Goal: Task Accomplishment & Management: Manage account settings

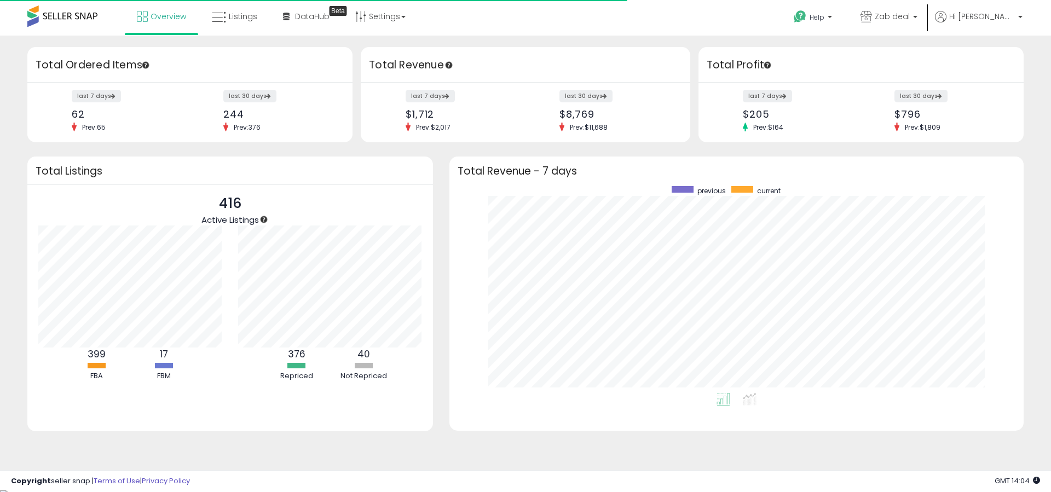
scroll to position [207, 552]
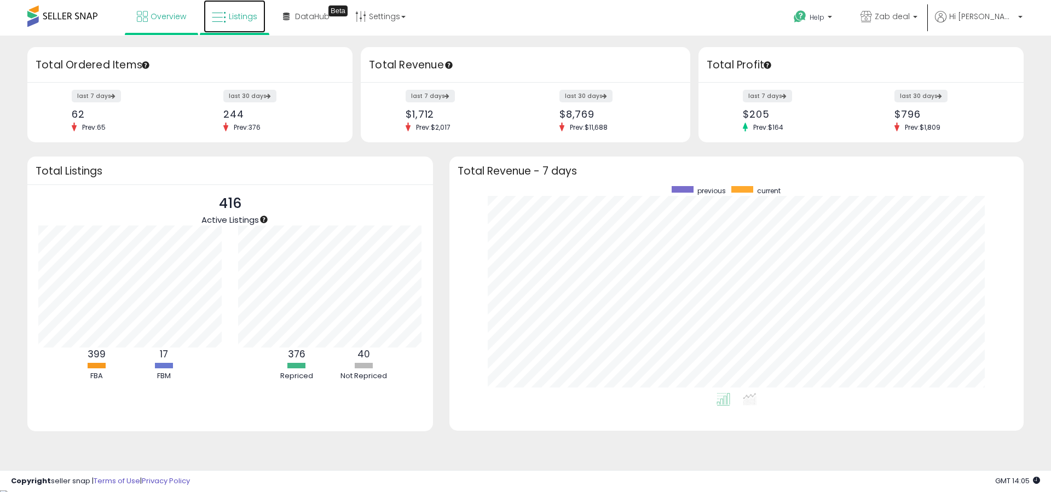
click at [260, 26] on link "Listings" at bounding box center [235, 16] width 62 height 33
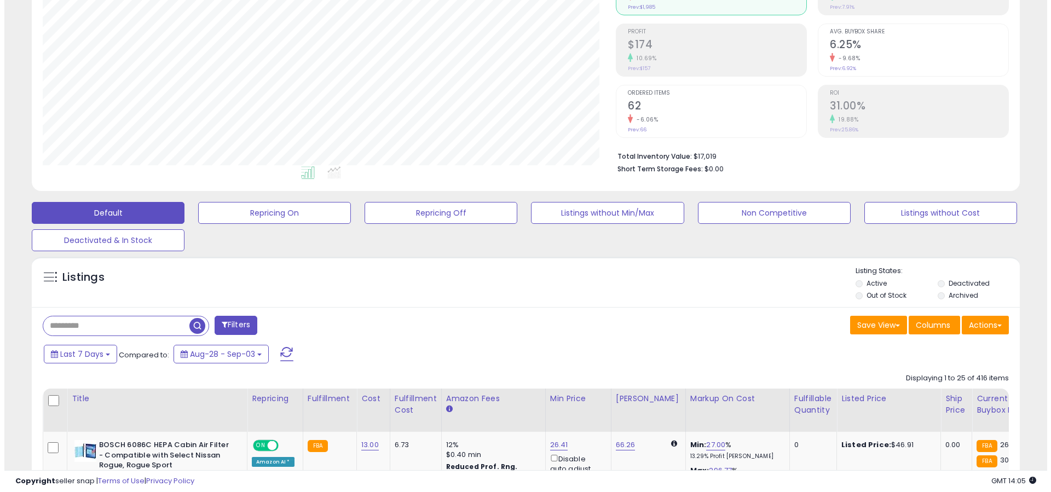
scroll to position [95, 0]
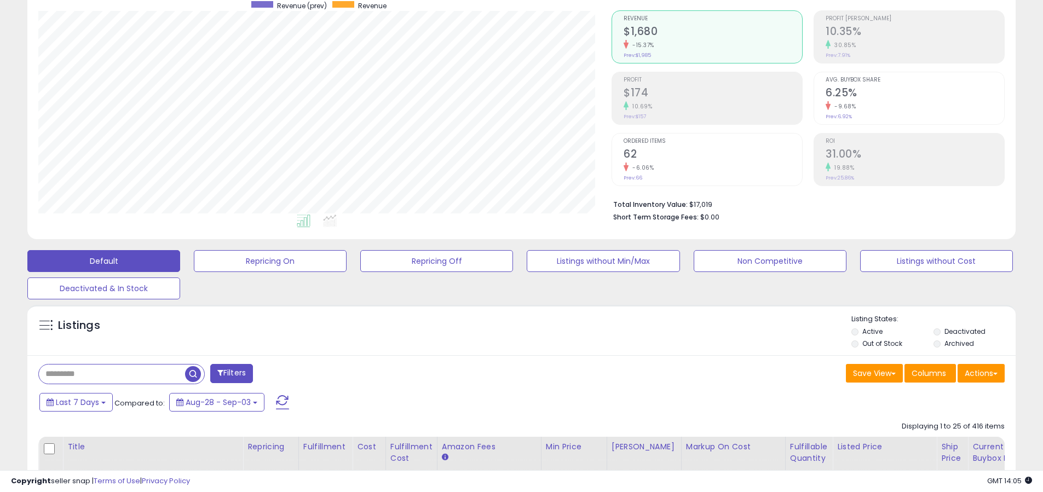
click at [876, 347] on label "Out of Stock" at bounding box center [882, 343] width 40 height 9
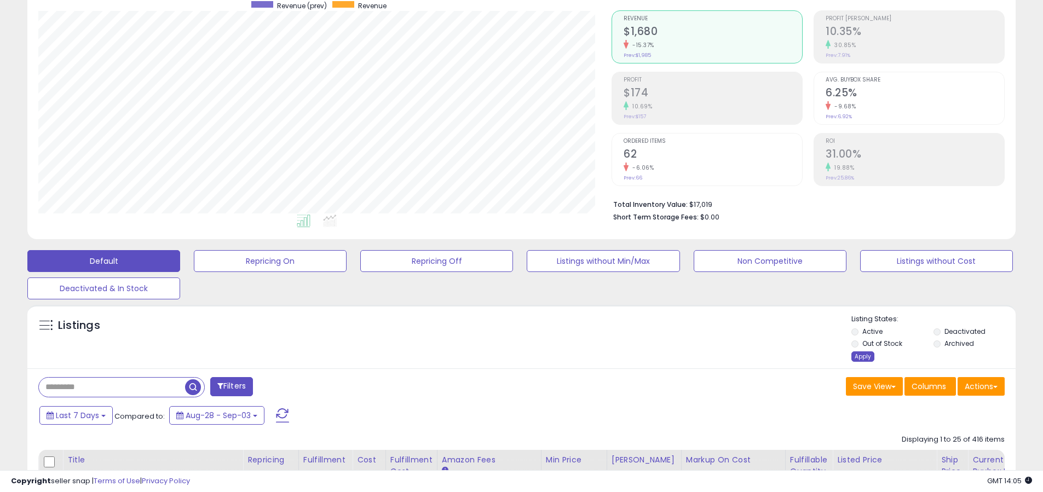
click at [864, 354] on div "Apply" at bounding box center [862, 356] width 23 height 10
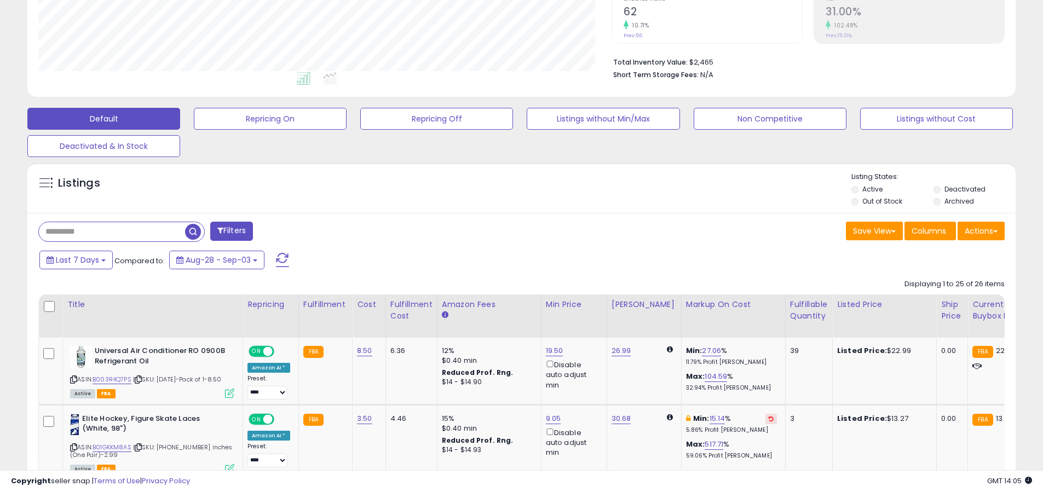
scroll to position [234, 0]
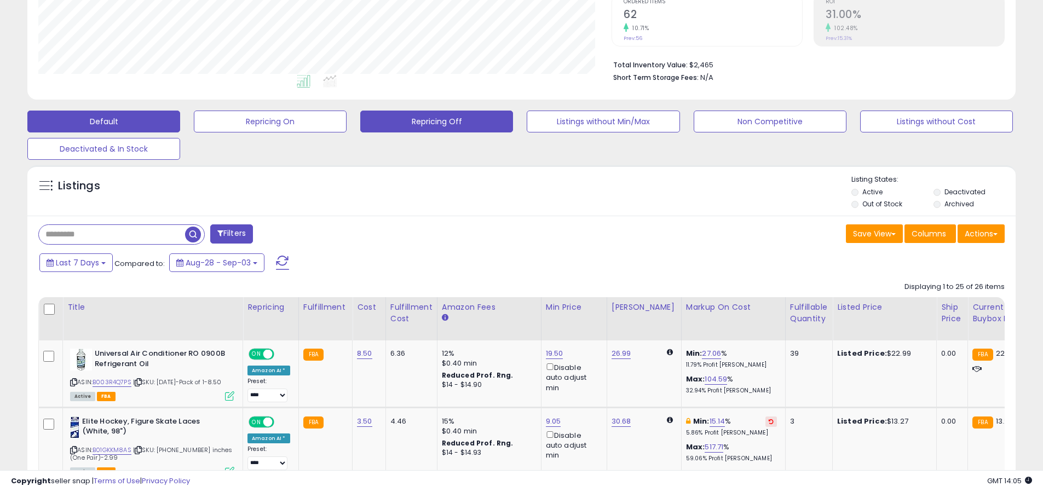
click at [437, 122] on button "Repricing Off" at bounding box center [436, 122] width 153 height 22
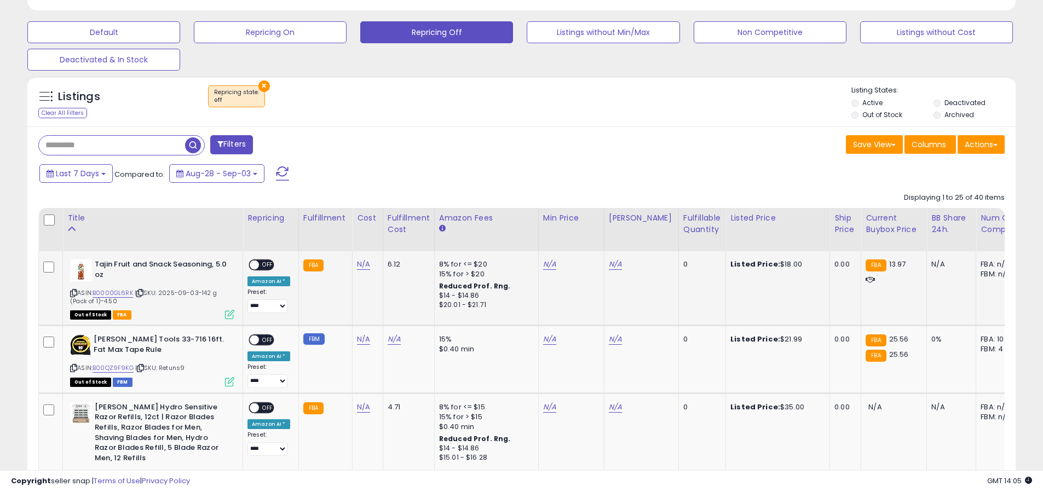
scroll to position [323, 0]
click at [872, 117] on label "Out of Stock" at bounding box center [882, 115] width 40 height 9
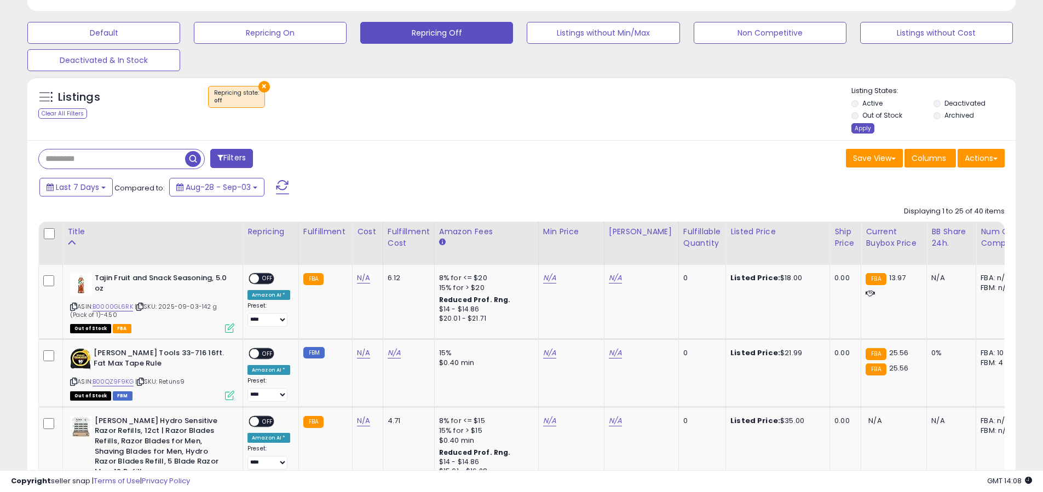
click at [867, 128] on div "Apply" at bounding box center [862, 128] width 23 height 10
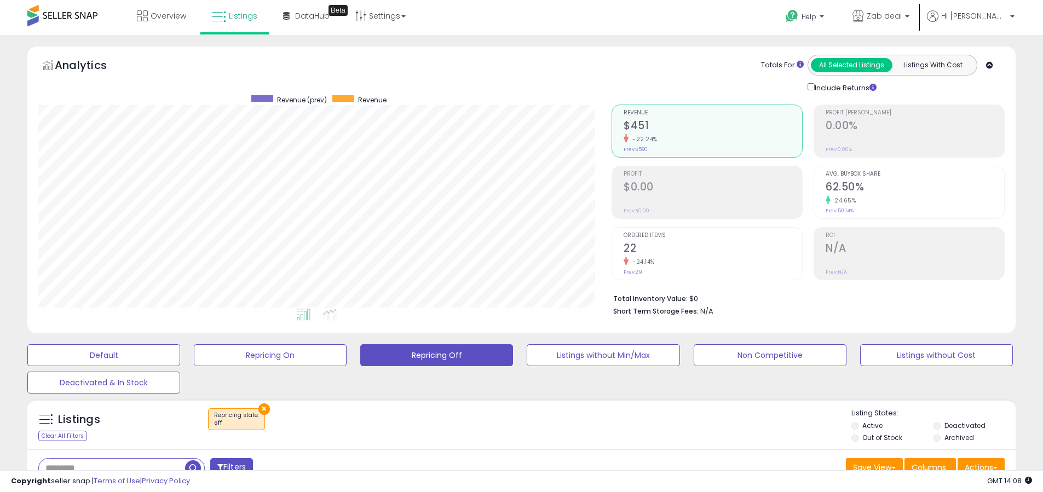
scroll to position [0, 0]
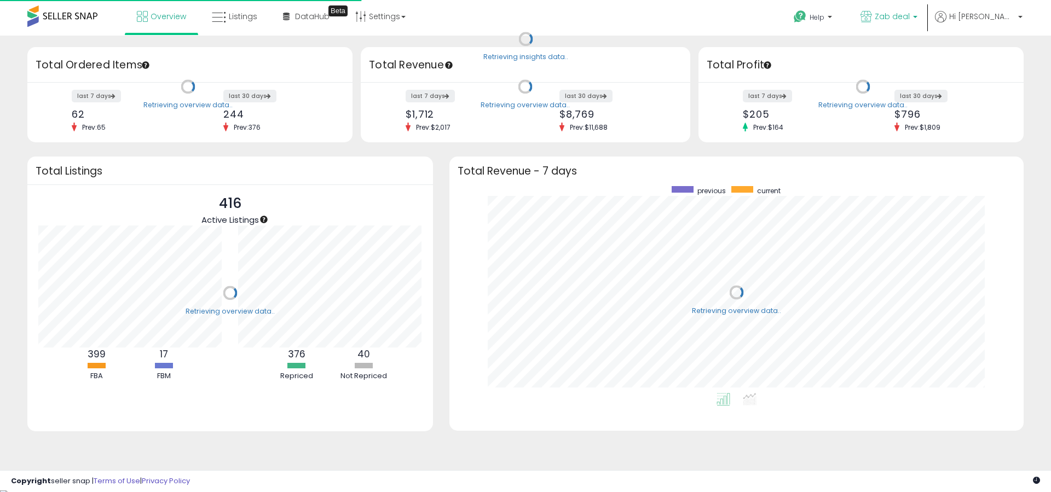
scroll to position [207, 552]
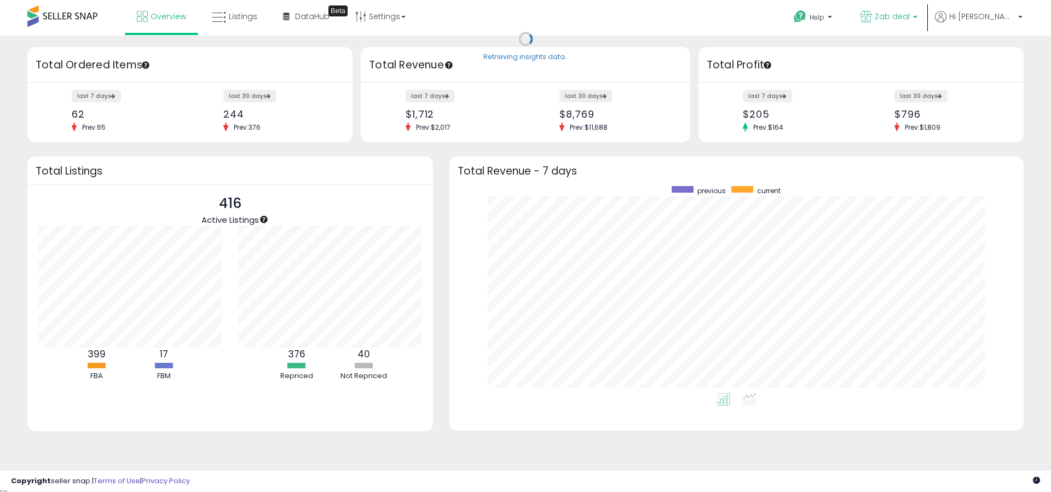
click at [918, 22] on b at bounding box center [915, 20] width 4 height 8
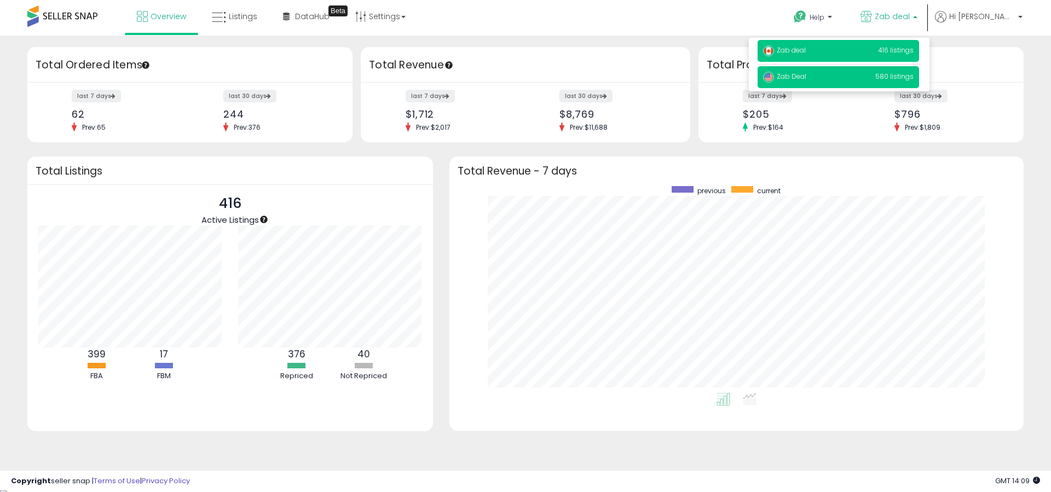
click at [919, 67] on p "Zab Deal 580 listings" at bounding box center [839, 77] width 162 height 22
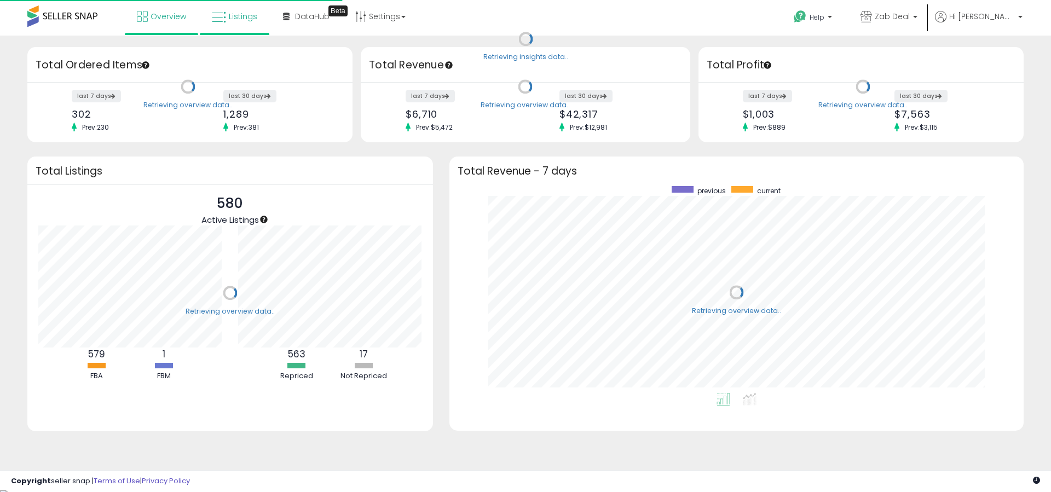
scroll to position [207, 552]
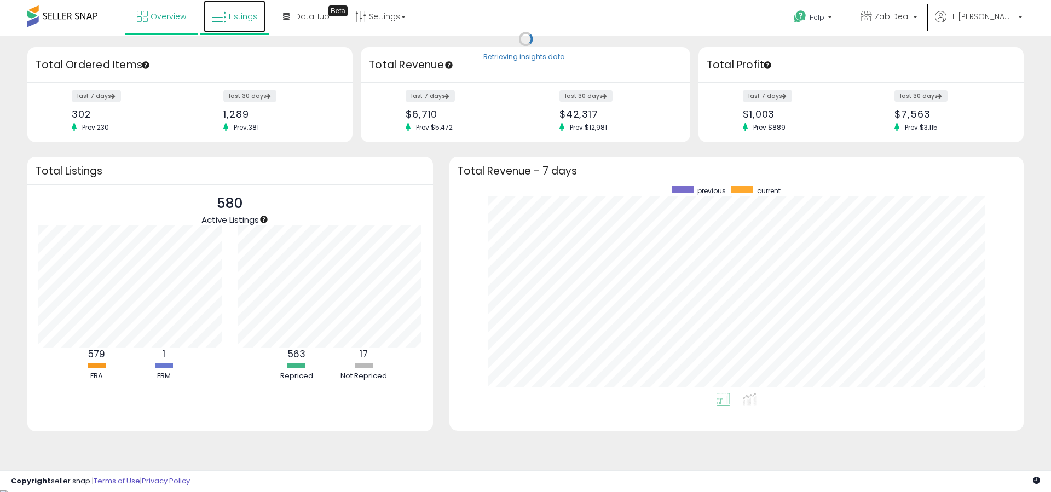
click at [238, 20] on span "Listings" at bounding box center [243, 16] width 28 height 11
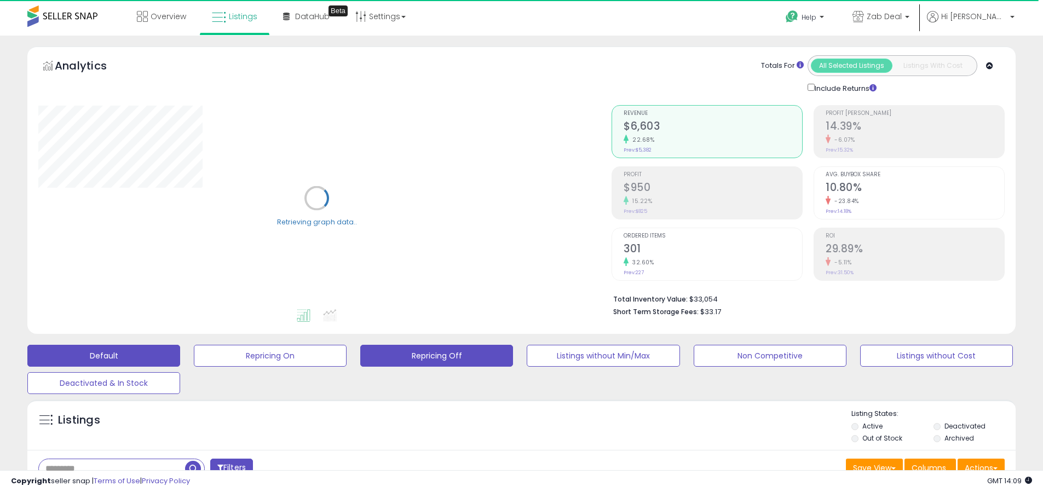
click at [479, 353] on button "Repricing Off" at bounding box center [436, 356] width 153 height 22
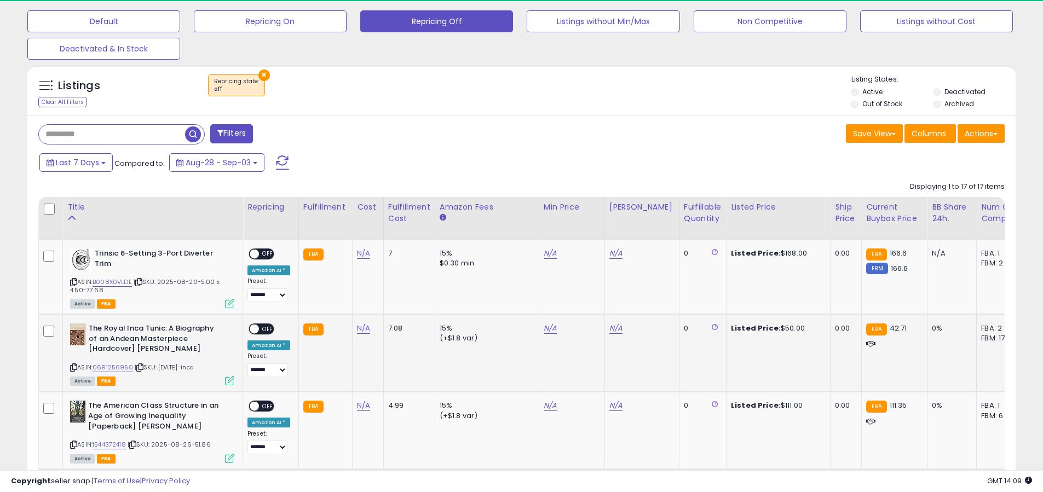
scroll to position [224, 573]
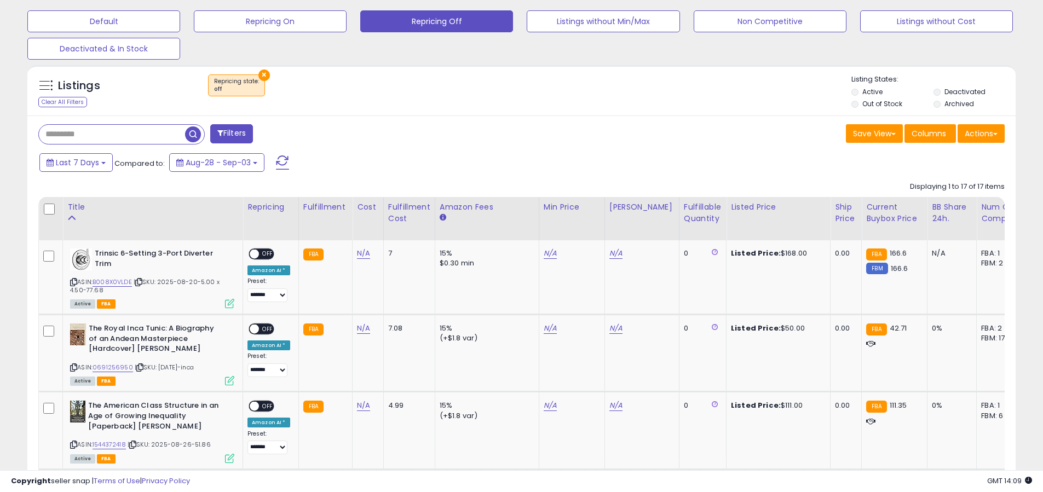
click at [869, 106] on label "Out of Stock" at bounding box center [882, 103] width 40 height 9
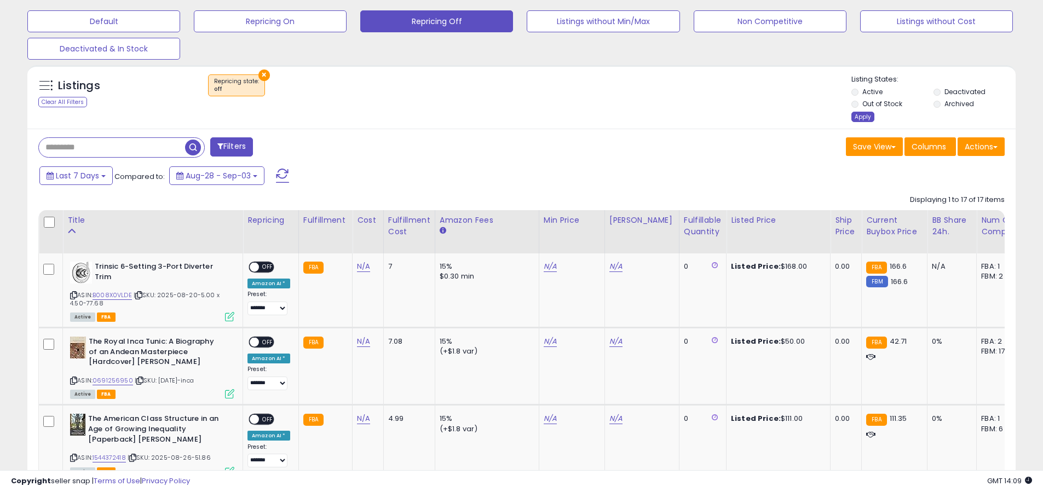
click at [858, 120] on div "Apply" at bounding box center [862, 117] width 23 height 10
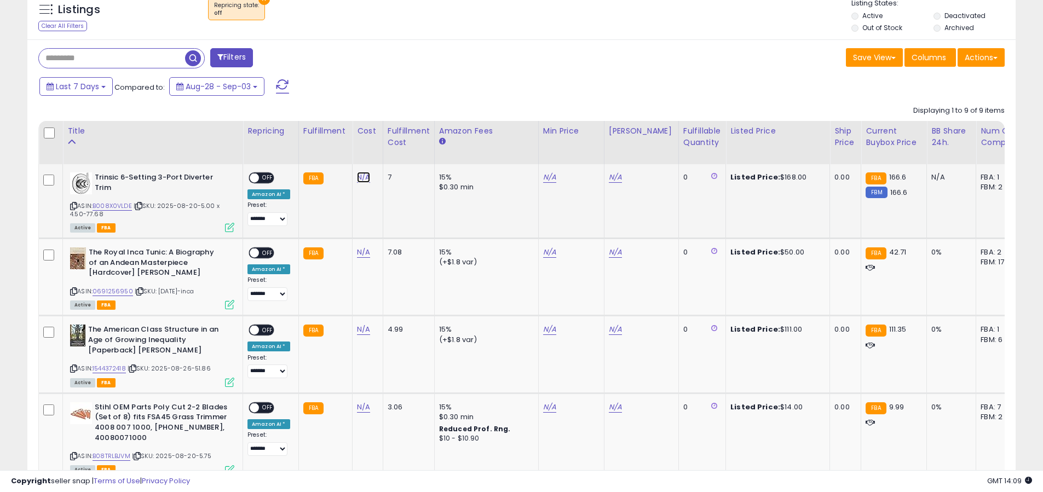
click at [360, 177] on link "N/A" at bounding box center [363, 177] width 13 height 11
type input "**"
click button "submit" at bounding box center [396, 149] width 19 height 16
click at [262, 181] on span "OFF" at bounding box center [268, 178] width 18 height 9
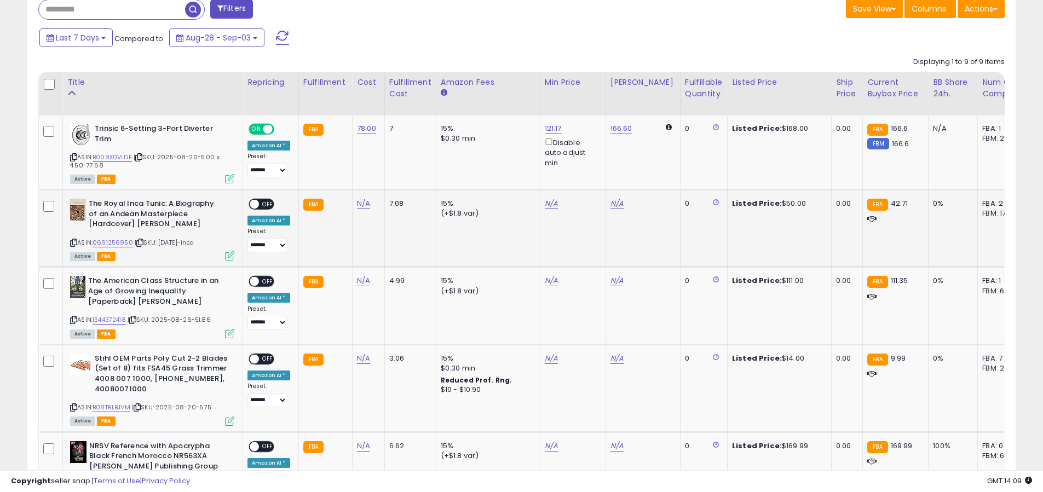
scroll to position [458, 0]
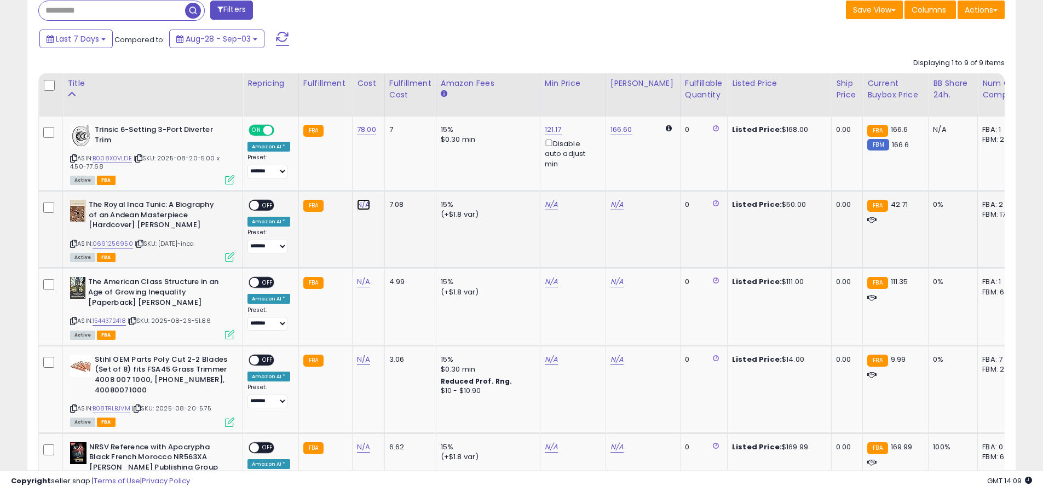
click at [359, 206] on link "N/A" at bounding box center [363, 204] width 13 height 11
type input "**"
click button "submit" at bounding box center [396, 177] width 19 height 16
click at [247, 203] on div "**********" at bounding box center [268, 227] width 43 height 54
click at [251, 206] on span at bounding box center [254, 205] width 9 height 9
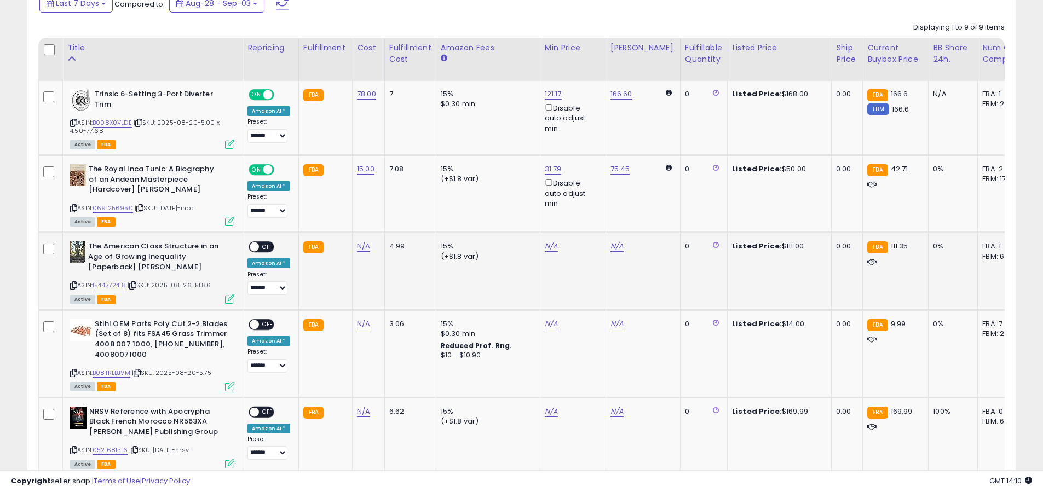
scroll to position [542, 0]
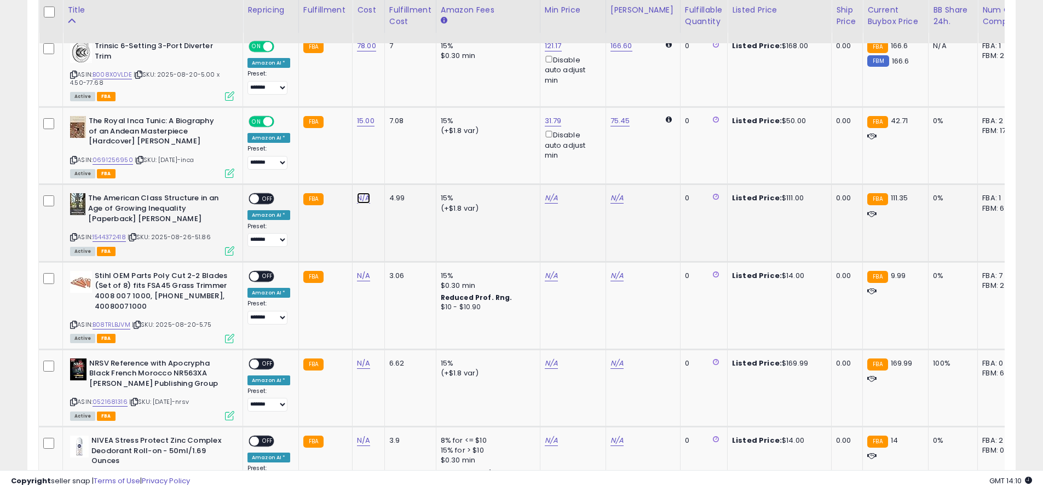
click at [361, 204] on link "N/A" at bounding box center [363, 198] width 13 height 11
type input "**"
click button "submit" at bounding box center [396, 180] width 19 height 16
click at [269, 204] on span "OFF" at bounding box center [268, 198] width 18 height 9
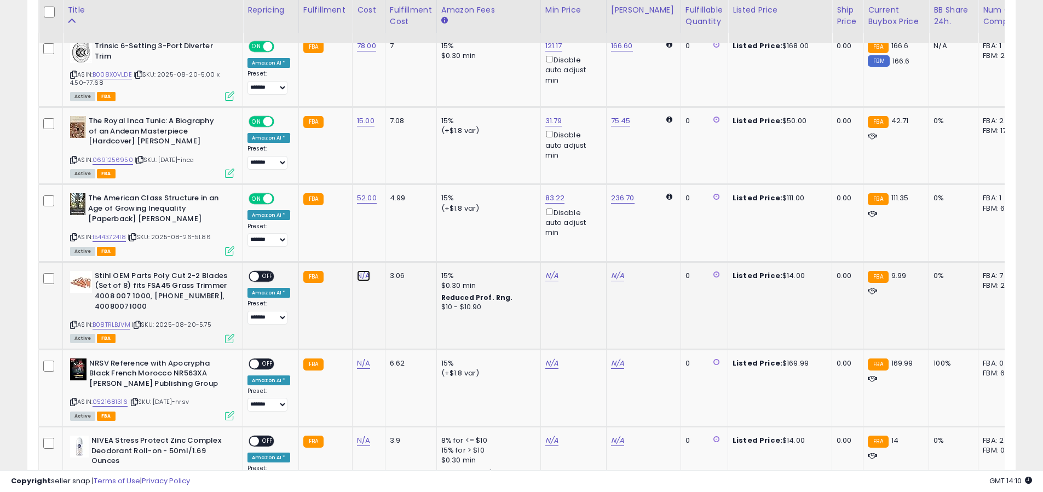
click at [361, 281] on link "N/A" at bounding box center [363, 275] width 13 height 11
type input "*"
click button "submit" at bounding box center [396, 258] width 19 height 16
click at [259, 281] on div "ON OFF" at bounding box center [250, 276] width 26 height 9
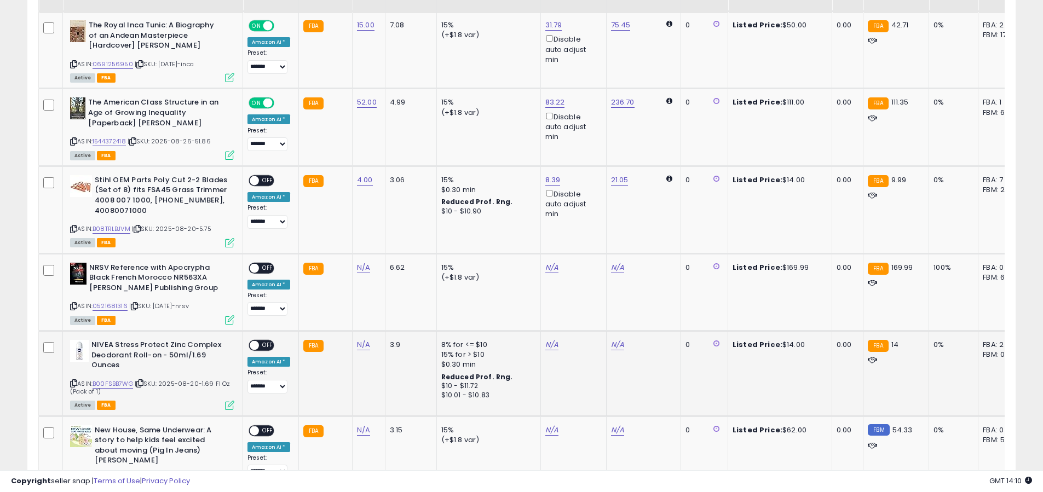
scroll to position [660, 0]
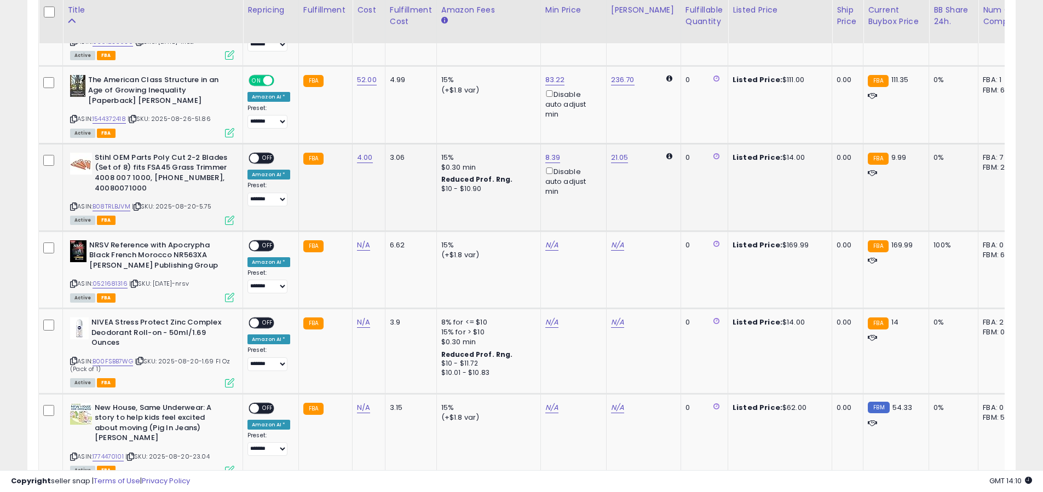
click at [258, 163] on span at bounding box center [254, 157] width 9 height 9
click at [357, 251] on link "N/A" at bounding box center [363, 245] width 13 height 11
type input "**"
click button "submit" at bounding box center [396, 227] width 19 height 16
click at [261, 250] on span "OFF" at bounding box center [268, 245] width 18 height 9
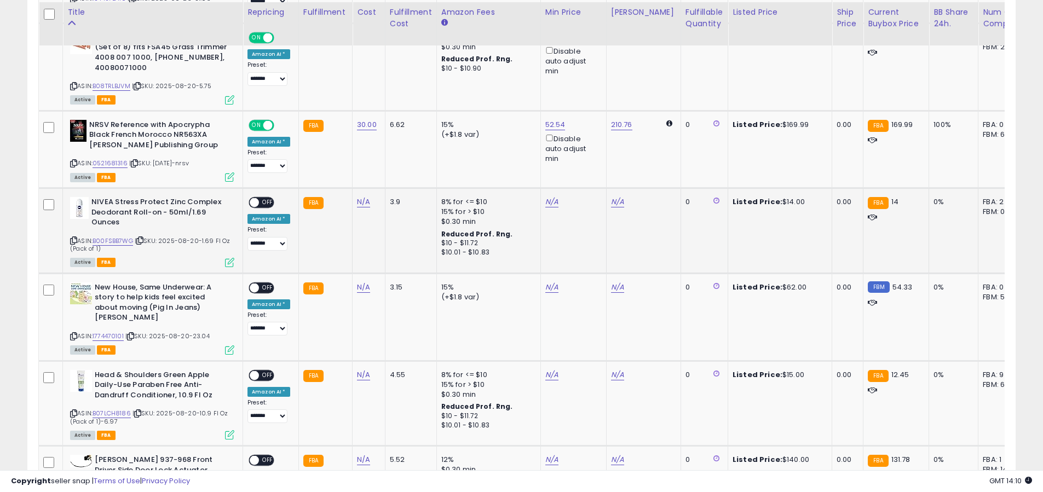
scroll to position [783, 0]
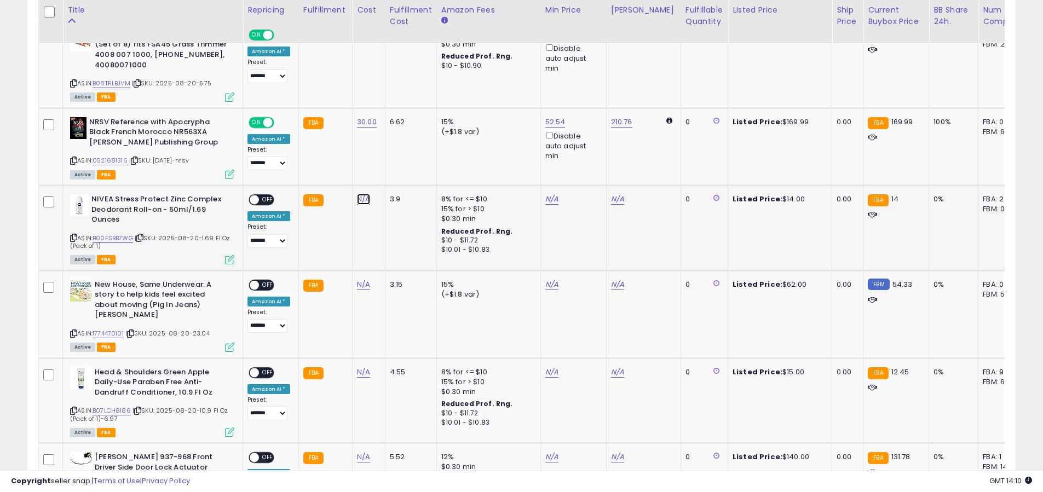
click at [357, 205] on link "N/A" at bounding box center [363, 199] width 13 height 11
type input "*"
click button "submit" at bounding box center [396, 182] width 19 height 16
click at [252, 205] on span at bounding box center [254, 199] width 9 height 9
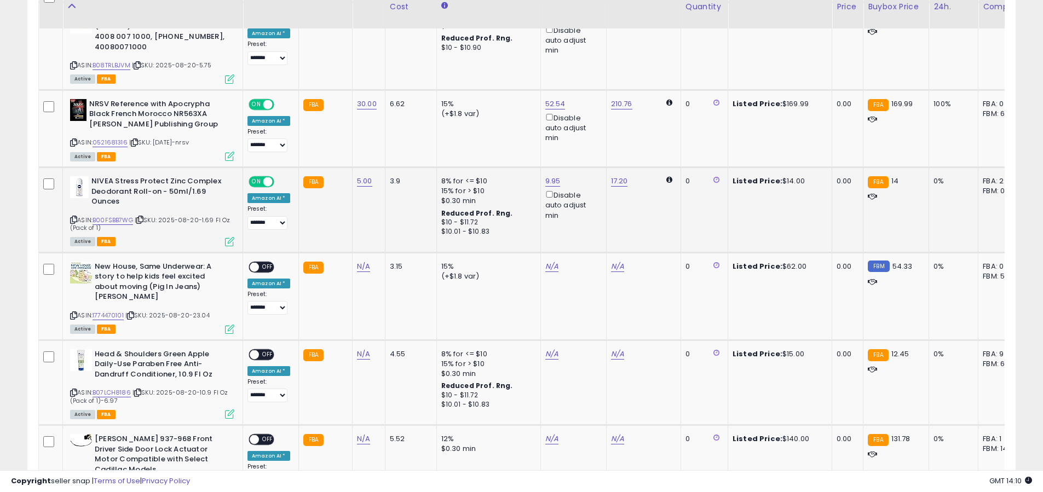
scroll to position [803, 0]
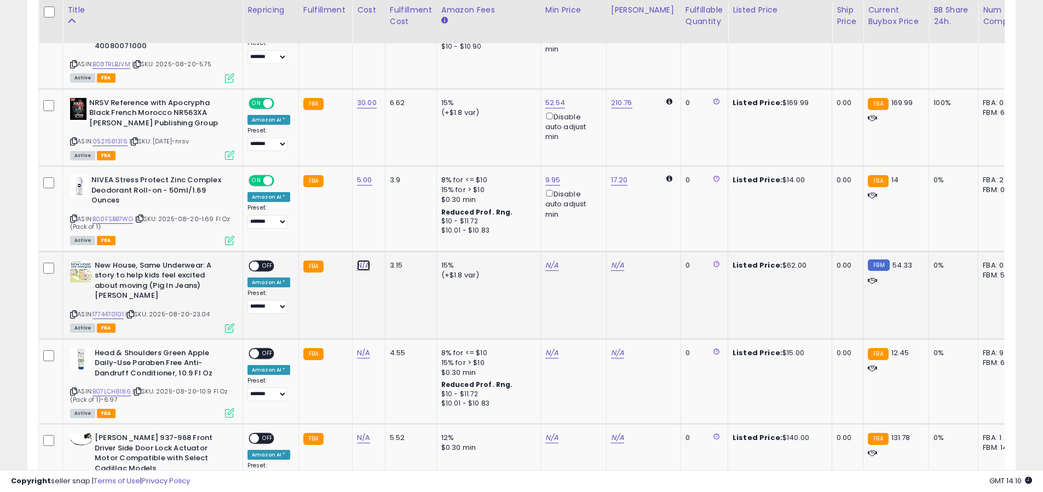
click at [362, 271] on link "N/A" at bounding box center [363, 265] width 13 height 11
type input "**"
click button "submit" at bounding box center [396, 247] width 19 height 16
click at [248, 270] on span "ON" at bounding box center [244, 265] width 14 height 9
click at [263, 270] on span "OFF" at bounding box center [268, 265] width 18 height 9
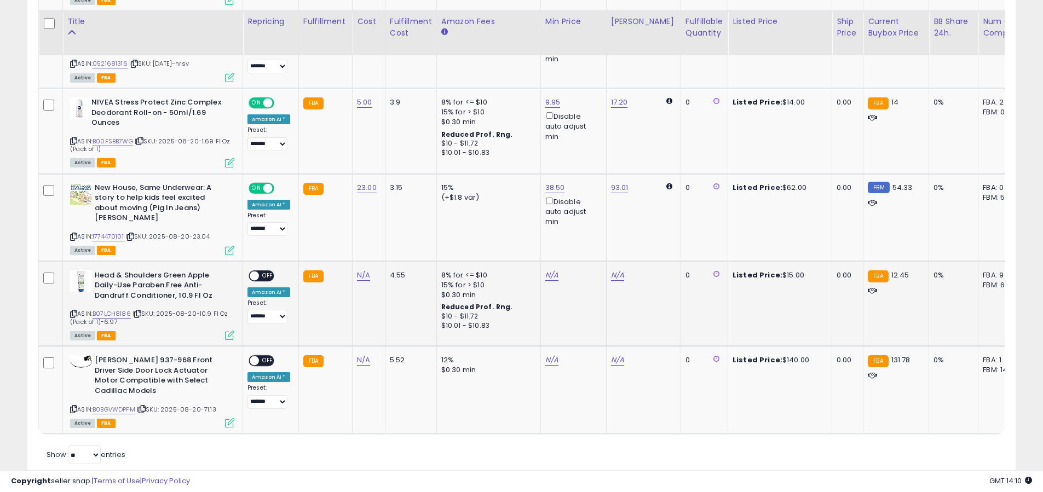
scroll to position [897, 0]
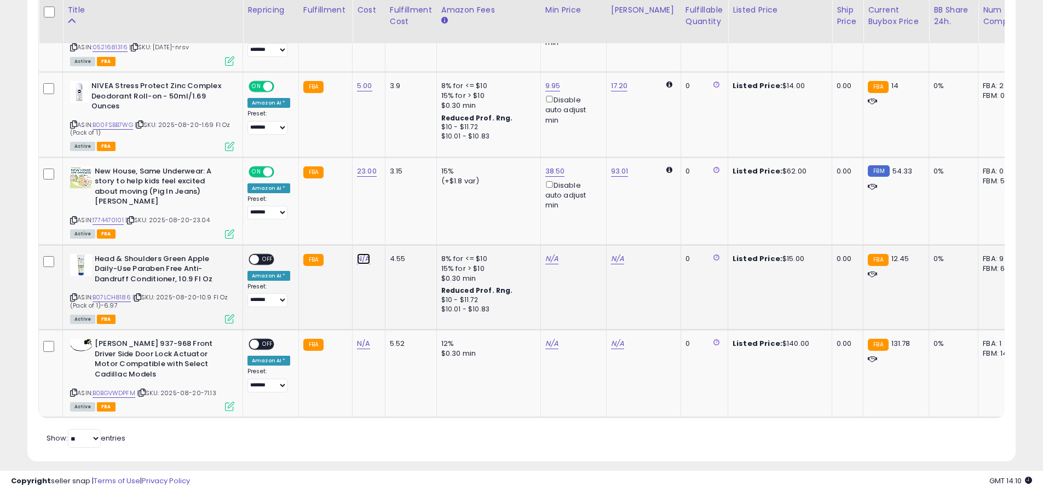
click at [361, 262] on link "N/A" at bounding box center [363, 258] width 13 height 11
type input "*"
click button "submit" at bounding box center [396, 231] width 19 height 16
click at [268, 258] on span "OFF" at bounding box center [268, 259] width 18 height 9
click at [105, 300] on link "B07LCH8186" at bounding box center [112, 297] width 38 height 9
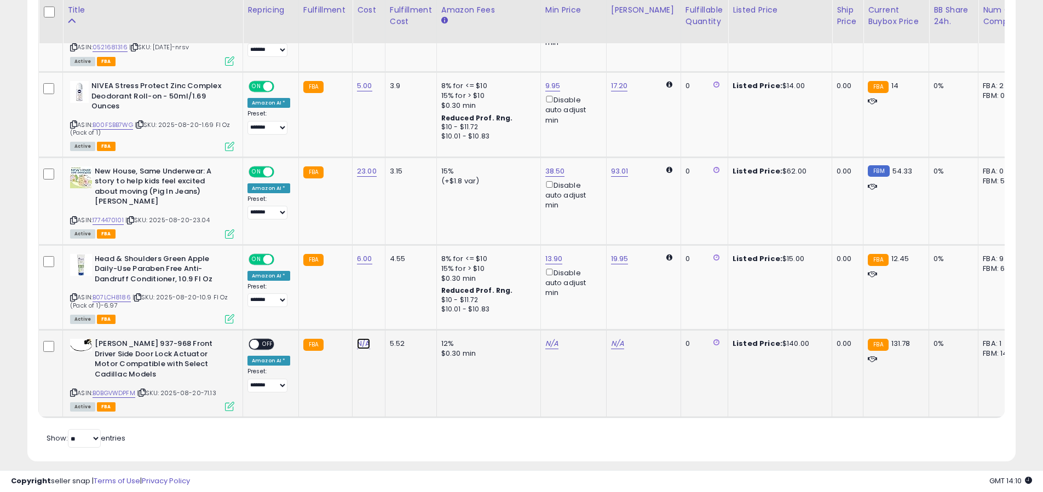
click at [357, 343] on link "N/A" at bounding box center [363, 343] width 13 height 11
type input "**"
click button "submit" at bounding box center [396, 316] width 19 height 16
click at [253, 336] on td "**********" at bounding box center [271, 374] width 56 height 88
click at [265, 337] on td "**********" at bounding box center [271, 374] width 56 height 88
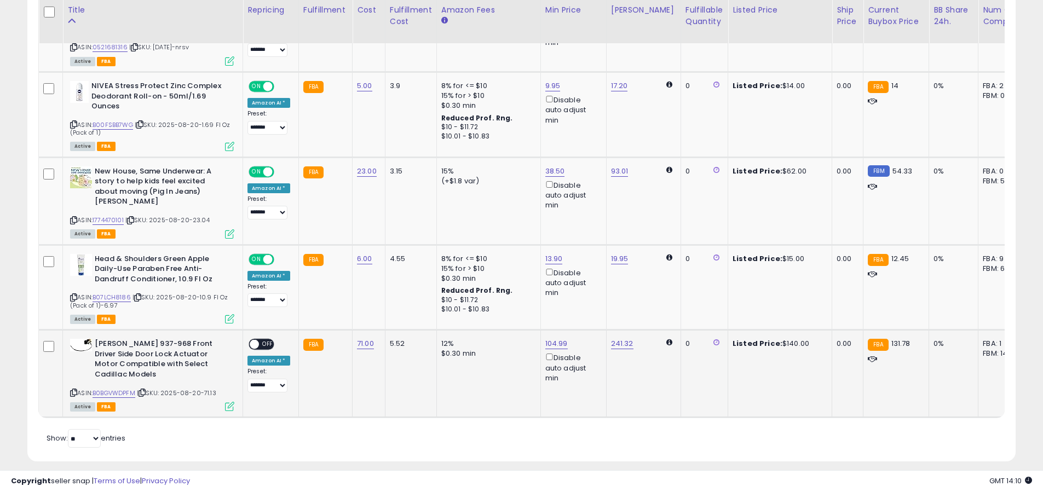
click at [265, 339] on div "ON OFF" at bounding box center [262, 344] width 26 height 11
click at [263, 342] on span "OFF" at bounding box center [268, 344] width 18 height 9
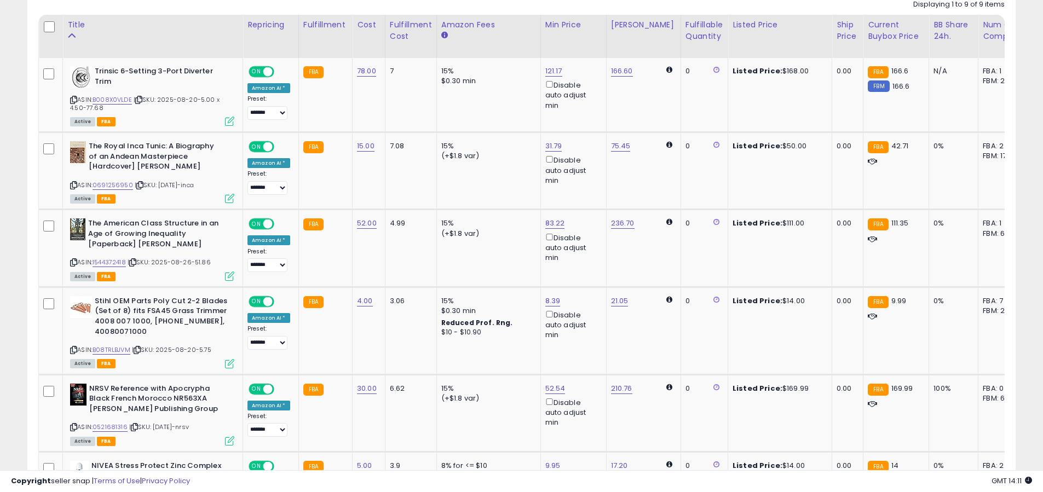
scroll to position [282, 0]
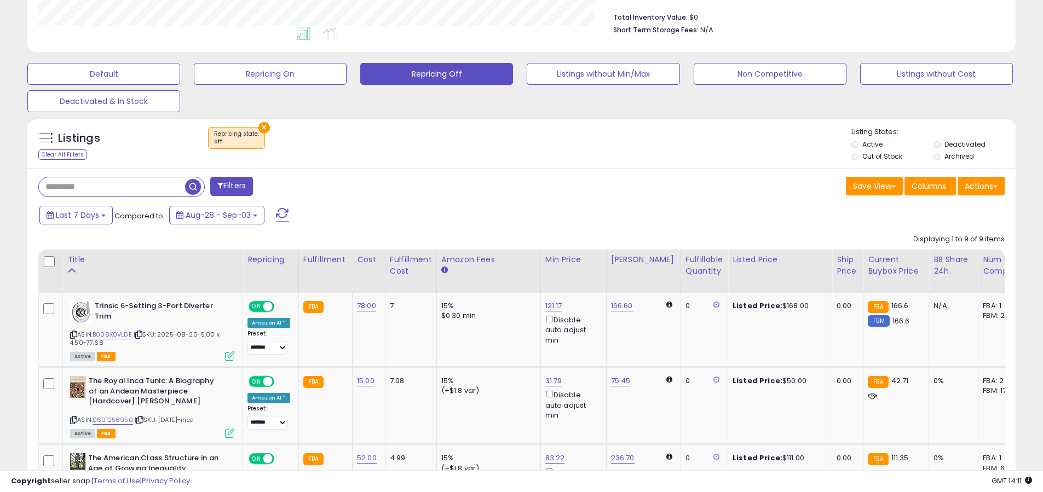
click at [131, 187] on input "text" at bounding box center [112, 186] width 146 height 19
type input "*****"
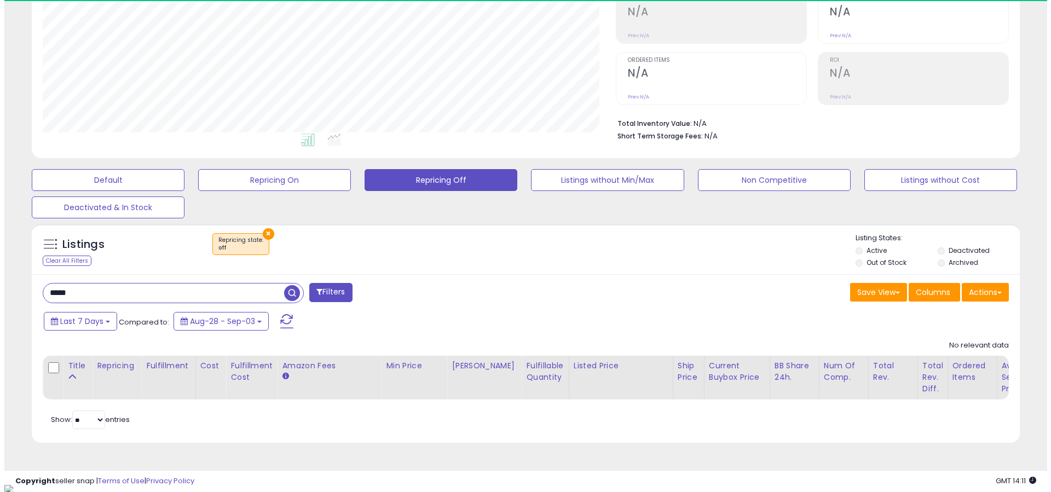
scroll to position [224, 573]
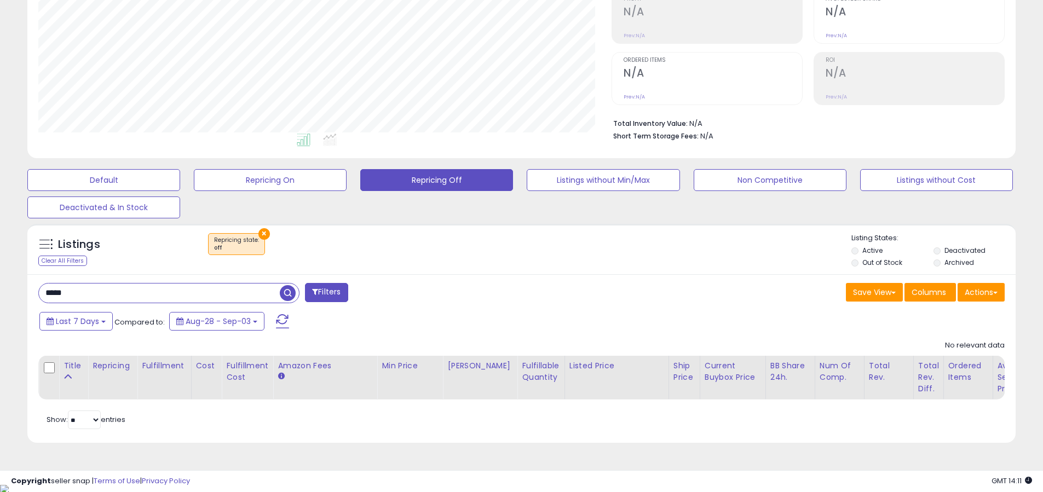
click at [877, 266] on label "Out of Stock" at bounding box center [882, 262] width 40 height 9
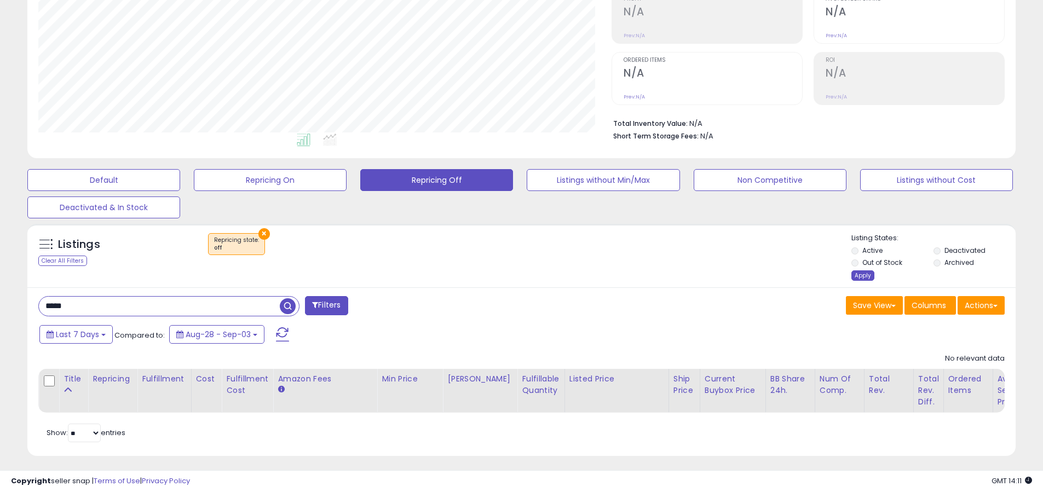
click at [860, 270] on div "Apply" at bounding box center [862, 275] width 23 height 10
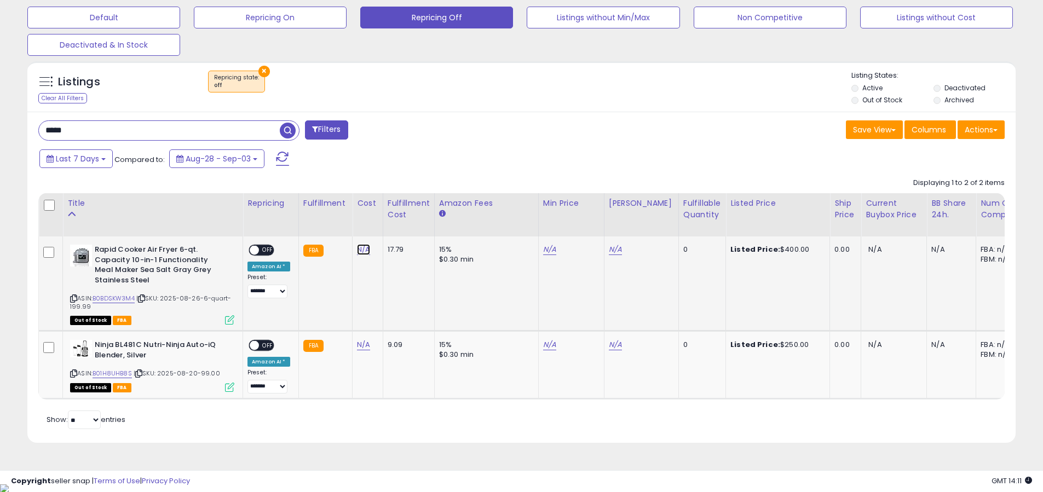
click at [357, 250] on link "N/A" at bounding box center [363, 249] width 13 height 11
type input "*"
type input "***"
click button "submit" at bounding box center [396, 222] width 19 height 16
click at [260, 259] on div "**********" at bounding box center [268, 272] width 43 height 54
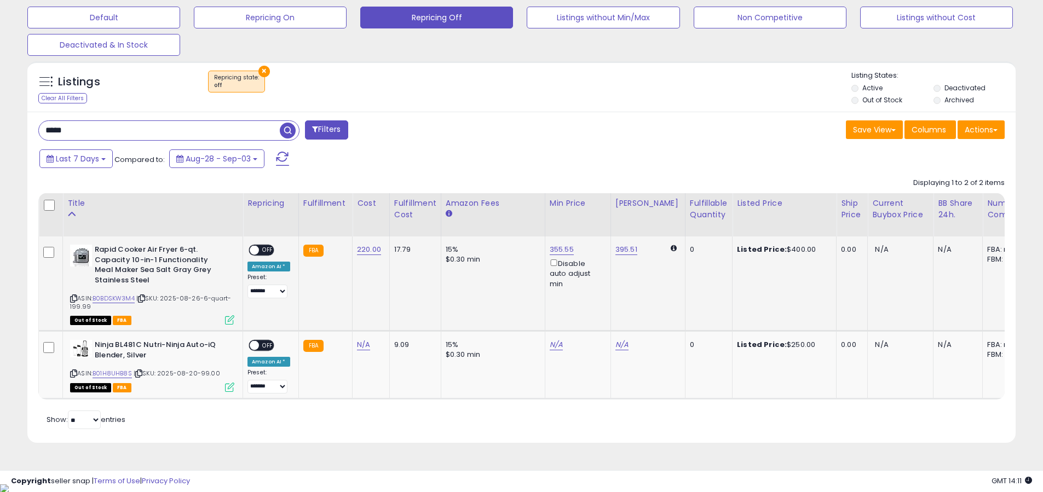
click at [268, 246] on span "OFF" at bounding box center [268, 250] width 18 height 9
click at [367, 343] on div "N/A" at bounding box center [369, 345] width 24 height 10
click at [362, 343] on link "N/A" at bounding box center [363, 344] width 13 height 11
type input "**"
click button "submit" at bounding box center [396, 317] width 19 height 16
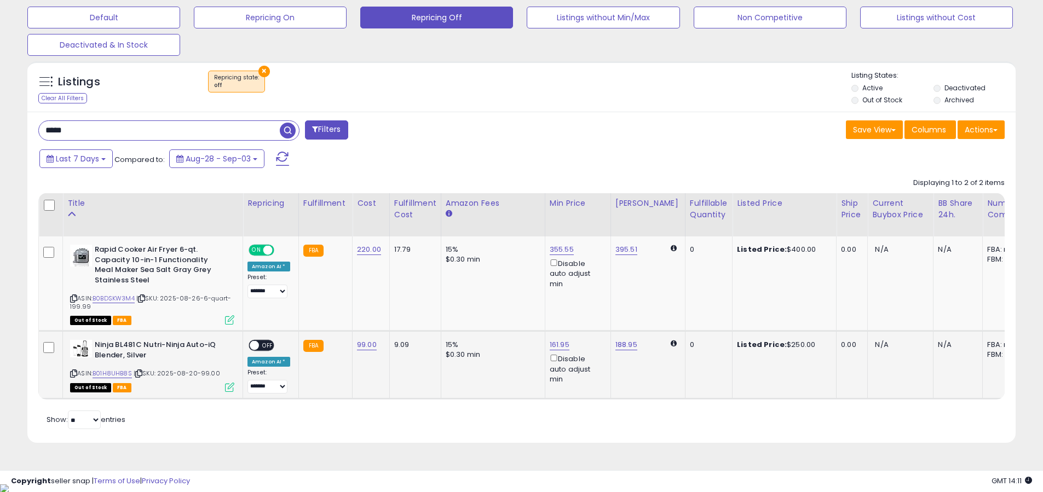
click at [255, 344] on span at bounding box center [254, 345] width 9 height 9
click at [120, 368] on div "ASIN: B01H8UHB8S | SKU: 2025-08-20-99.00 Out of Stock FBA" at bounding box center [152, 365] width 164 height 51
click at [119, 370] on link "B01H8UHB8S" at bounding box center [112, 373] width 39 height 9
click at [615, 346] on link "188.95" at bounding box center [626, 344] width 22 height 11
click at [576, 302] on input "******" at bounding box center [595, 307] width 97 height 19
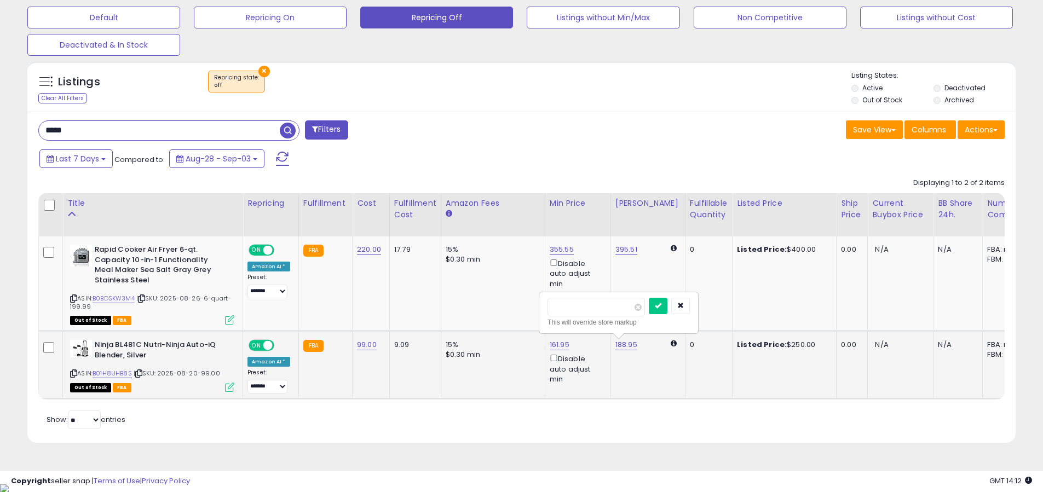
click at [576, 302] on input "******" at bounding box center [595, 307] width 97 height 19
type input "***"
click button "submit" at bounding box center [658, 306] width 19 height 16
click at [631, 245] on link "395.51" at bounding box center [626, 249] width 22 height 11
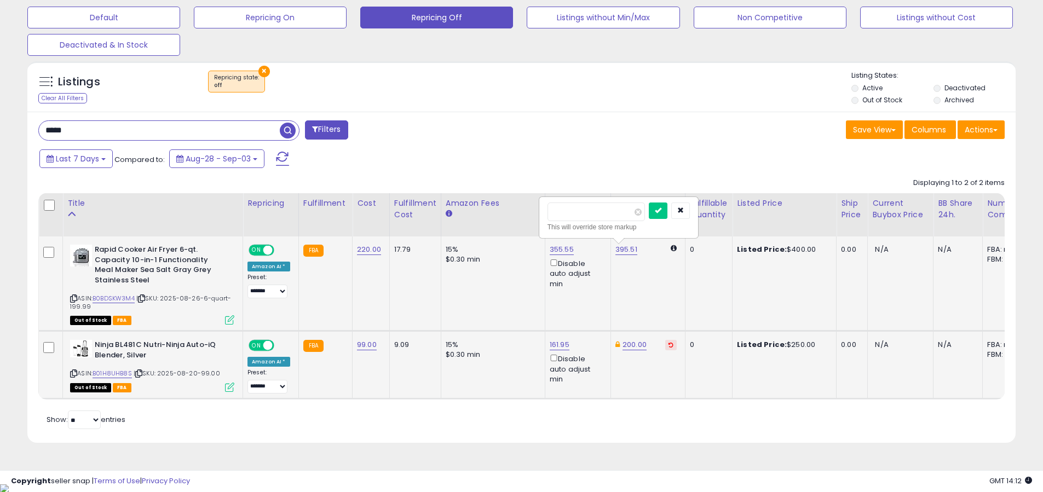
click at [606, 216] on input "******" at bounding box center [595, 212] width 97 height 19
type input "***"
click button "submit" at bounding box center [658, 211] width 19 height 16
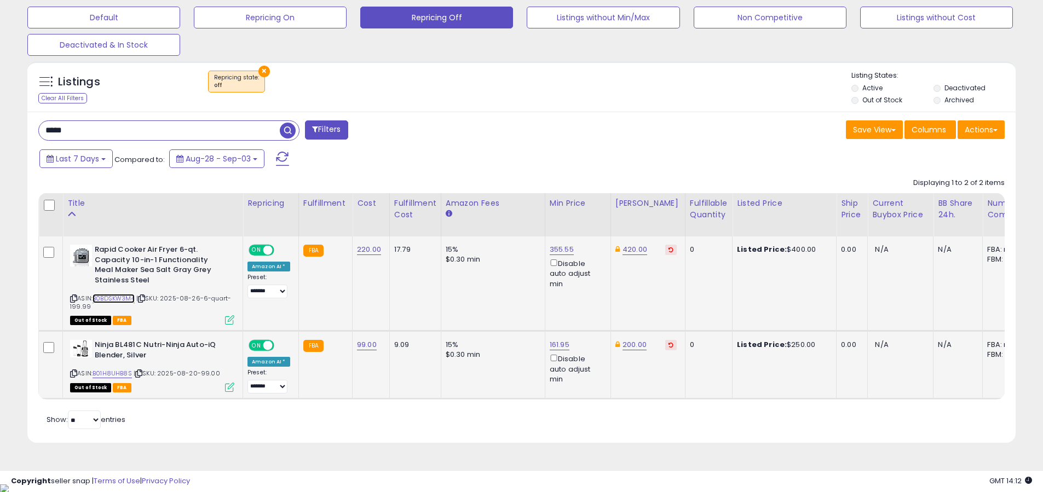
click at [131, 295] on link "B0BDSKW3M4" at bounding box center [114, 298] width 42 height 9
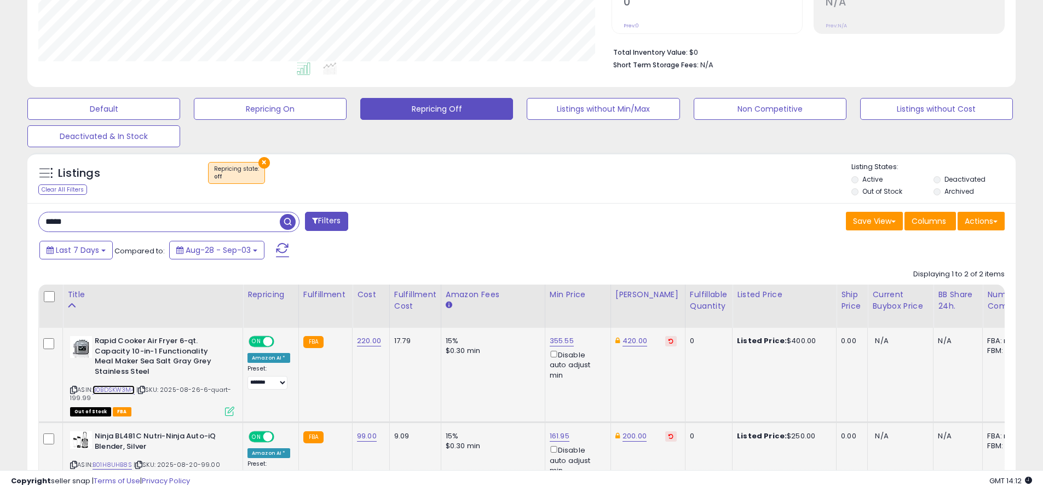
scroll to position [338, 0]
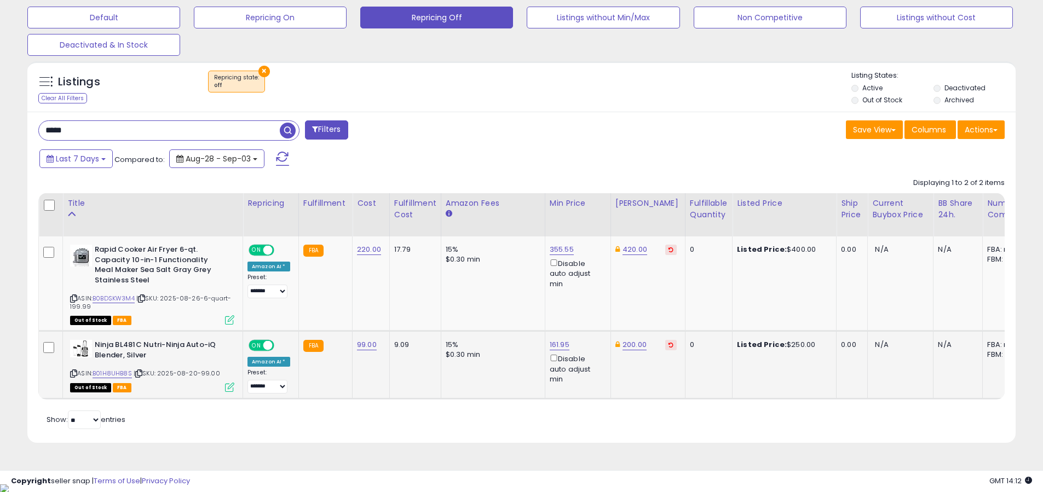
click at [188, 151] on button "Aug-28 - Sep-03" at bounding box center [216, 158] width 95 height 19
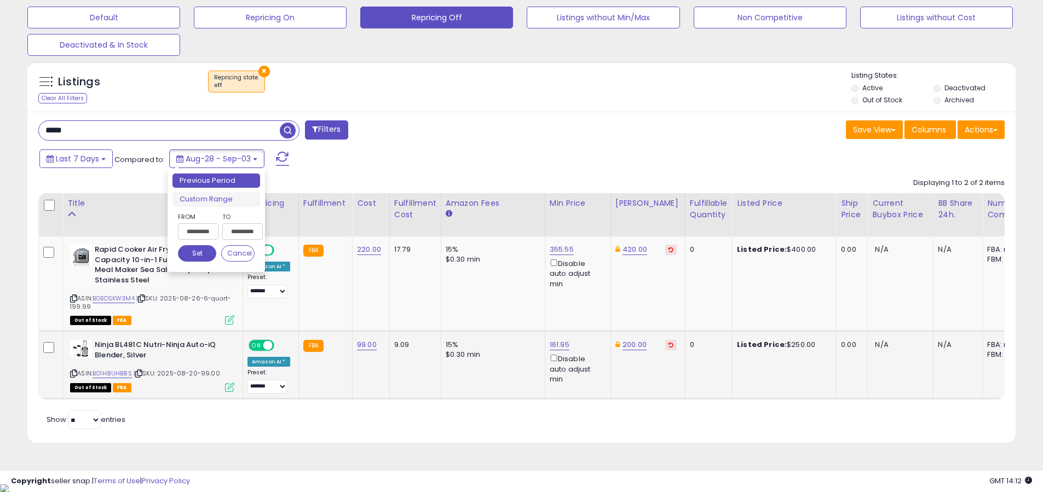
click at [182, 132] on input "*****" at bounding box center [159, 130] width 241 height 19
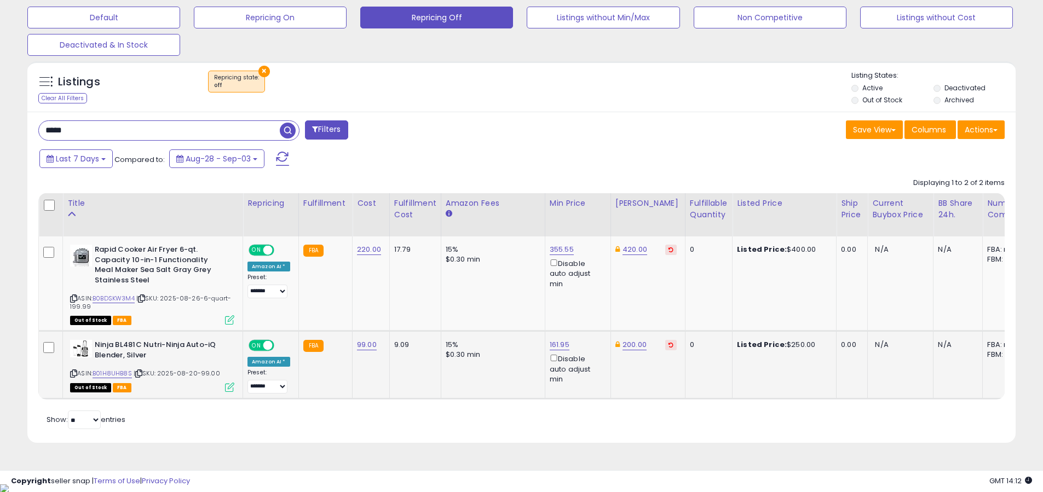
click at [182, 132] on input "*****" at bounding box center [159, 130] width 241 height 19
type input "*******"
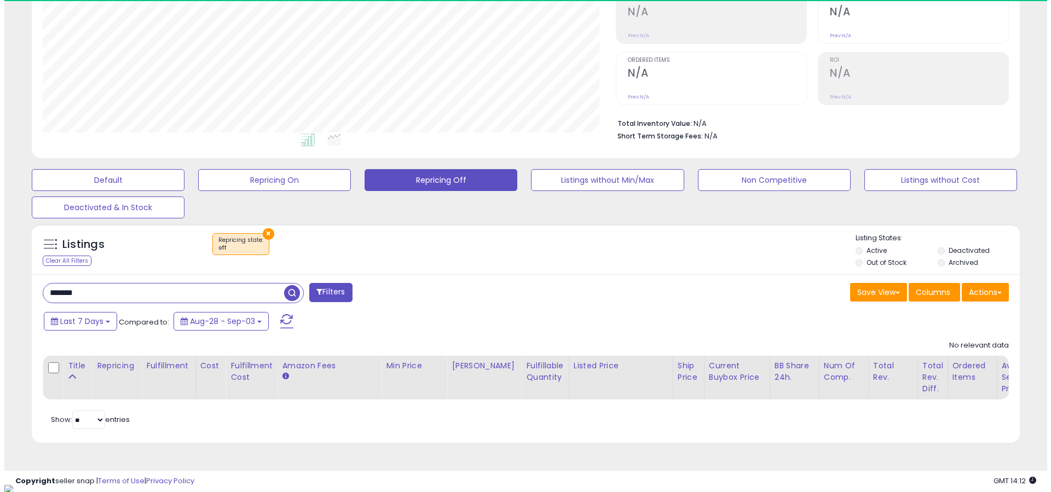
scroll to position [224, 573]
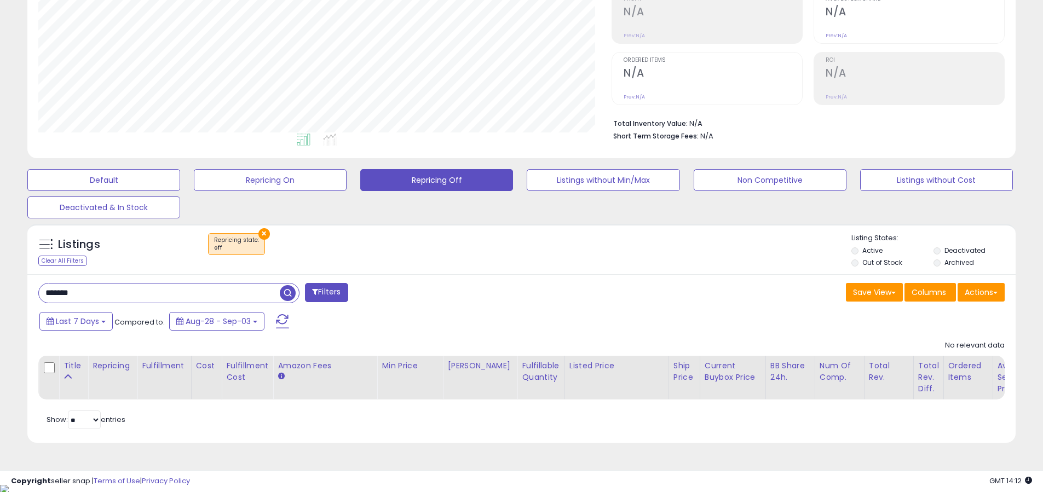
click at [262, 238] on button "×" at bounding box center [263, 233] width 11 height 11
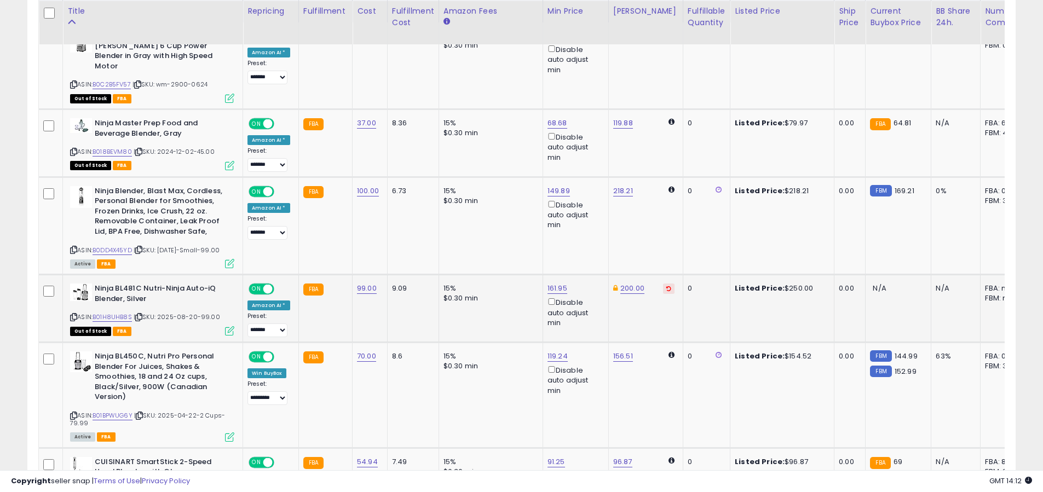
scroll to position [550, 0]
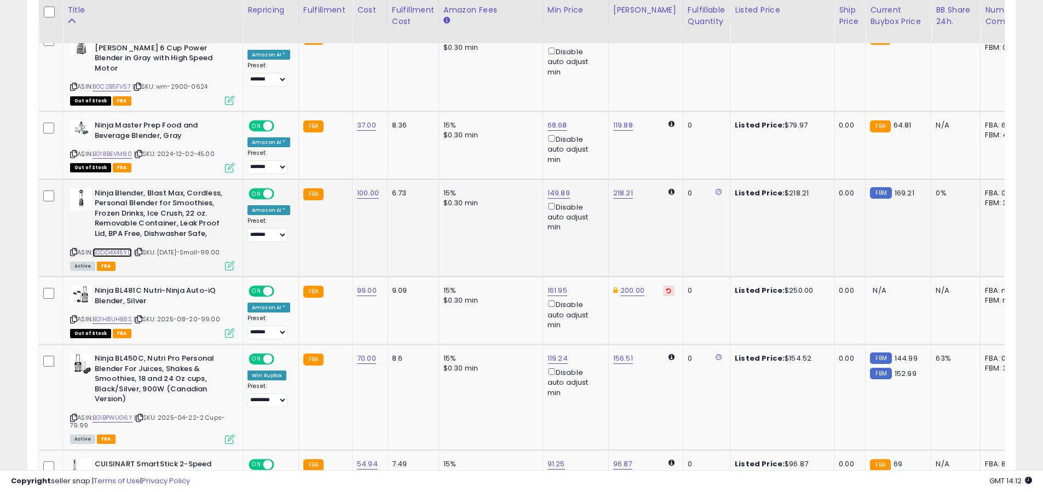
click at [125, 248] on link "B0DD4X45YD" at bounding box center [112, 252] width 39 height 9
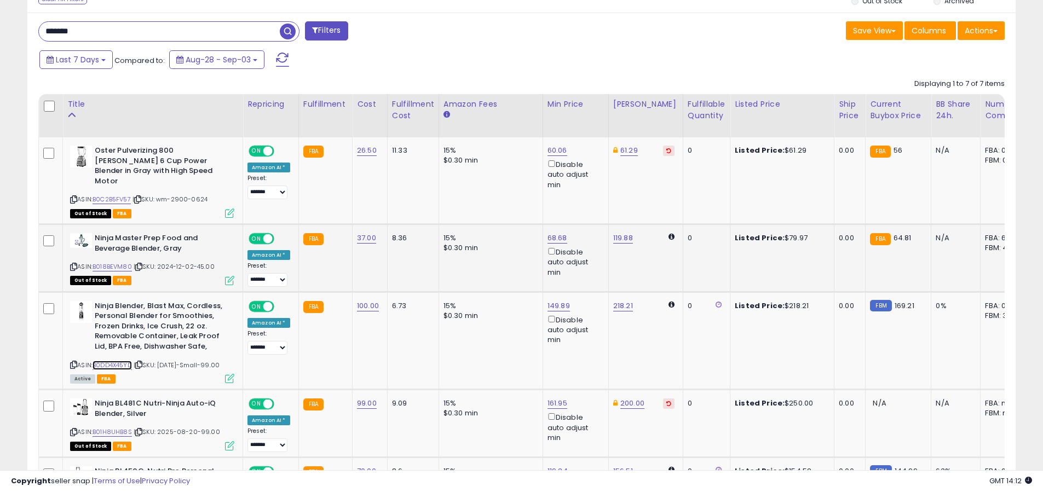
scroll to position [427, 0]
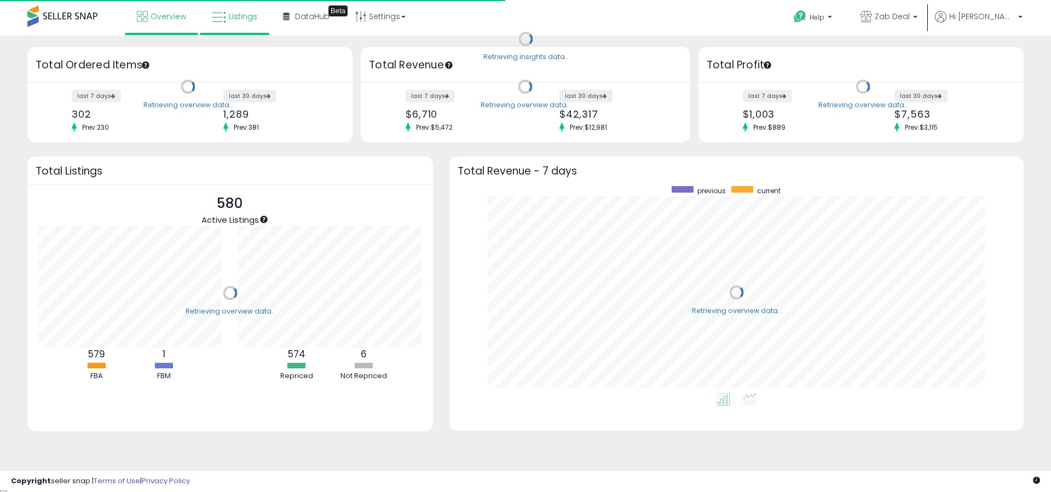
scroll to position [207, 552]
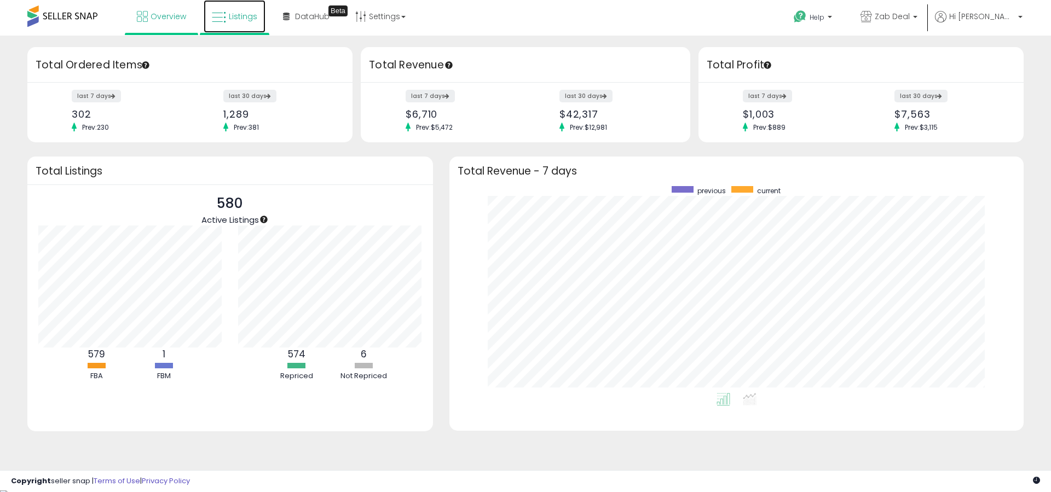
click at [223, 22] on icon at bounding box center [219, 17] width 14 height 14
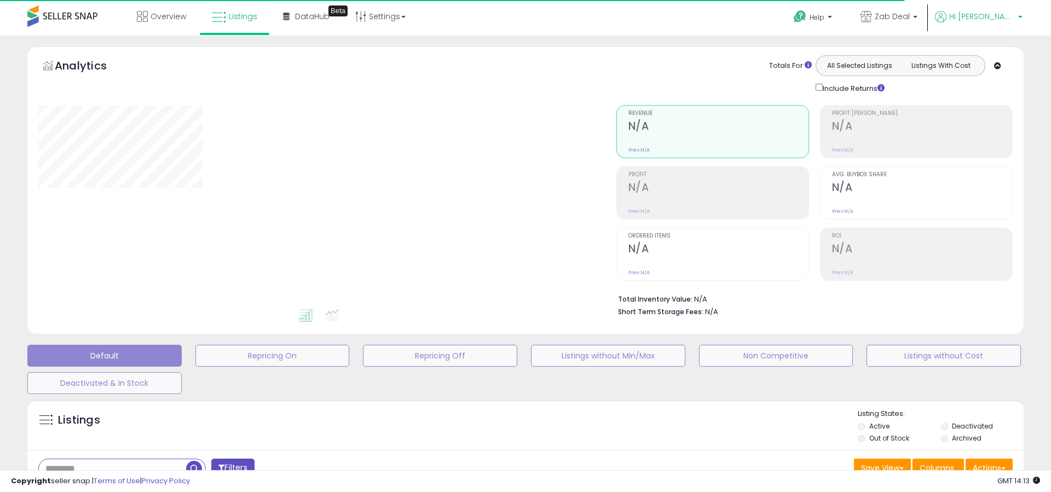
drag, startPoint x: 998, startPoint y: 19, endPoint x: 999, endPoint y: 25, distance: 6.2
click at [998, 19] on span "Hi Abdul" at bounding box center [982, 16] width 66 height 11
click at [991, 117] on link "Logout" at bounding box center [998, 116] width 24 height 10
